Goal: Find specific fact: Find specific fact

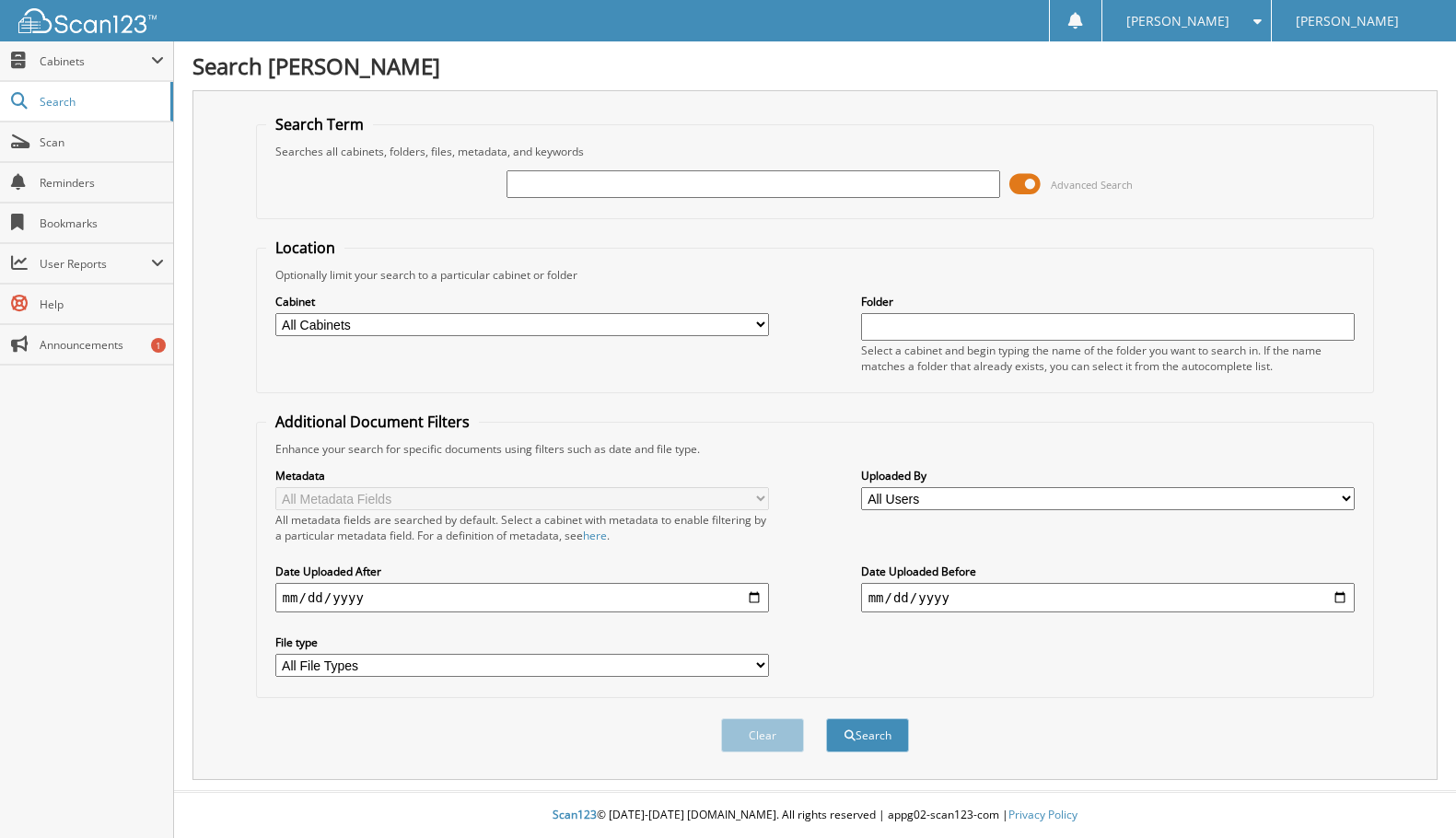
drag, startPoint x: 743, startPoint y: 185, endPoint x: 760, endPoint y: 185, distance: 17.0
click at [743, 185] on input "text" at bounding box center [754, 184] width 495 height 28
type input "FD3252"
click at [1022, 183] on span at bounding box center [1026, 184] width 32 height 28
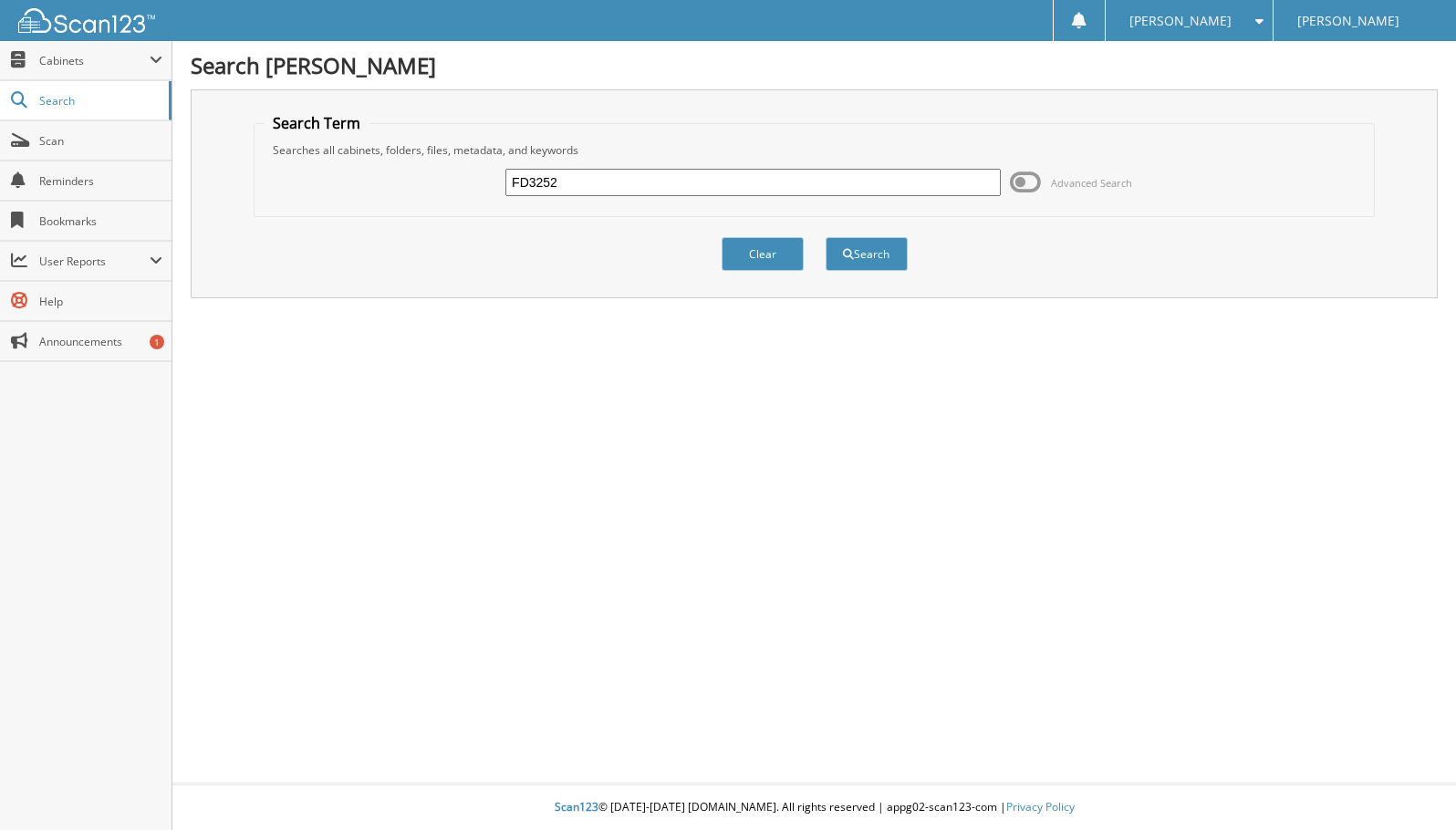
drag, startPoint x: 759, startPoint y: 256, endPoint x: 859, endPoint y: 300, distance: 109.3
click at [854, 306] on div "Search Woody Anderson Ford Search Term Searches all cabinets, folders, files, m…" at bounding box center [814, 415] width 1284 height 830
click at [874, 265] on button "Search" at bounding box center [867, 254] width 82 height 33
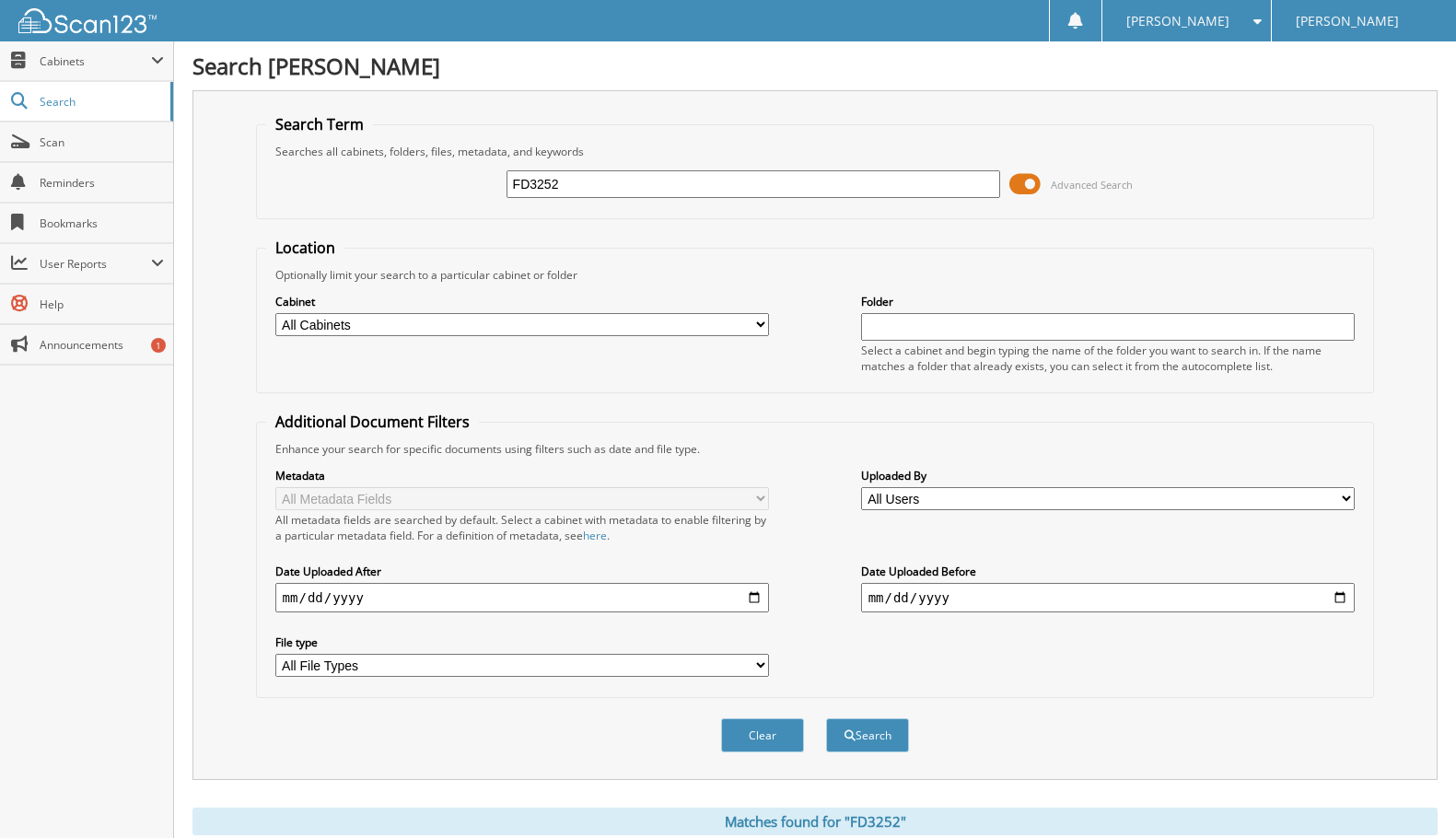
click at [1021, 182] on span at bounding box center [1026, 184] width 32 height 28
